Goal: Information Seeking & Learning: Understand process/instructions

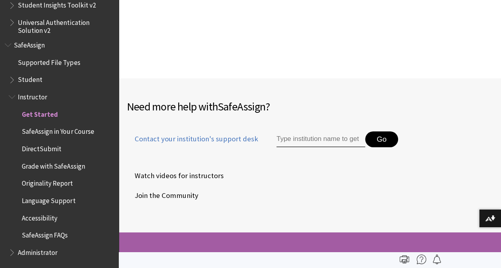
scroll to position [1302, 0]
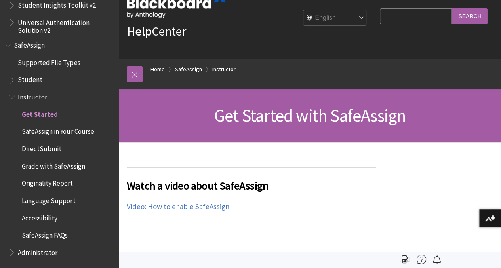
scroll to position [24, 0]
click at [69, 180] on span "Originality Report" at bounding box center [47, 182] width 51 height 11
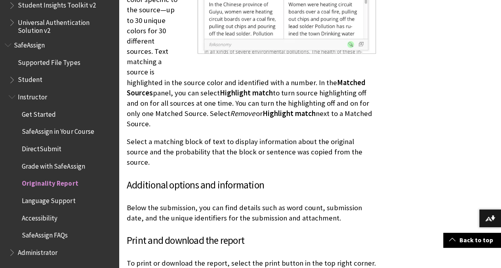
scroll to position [2406, 0]
